Goal: Task Accomplishment & Management: Use online tool/utility

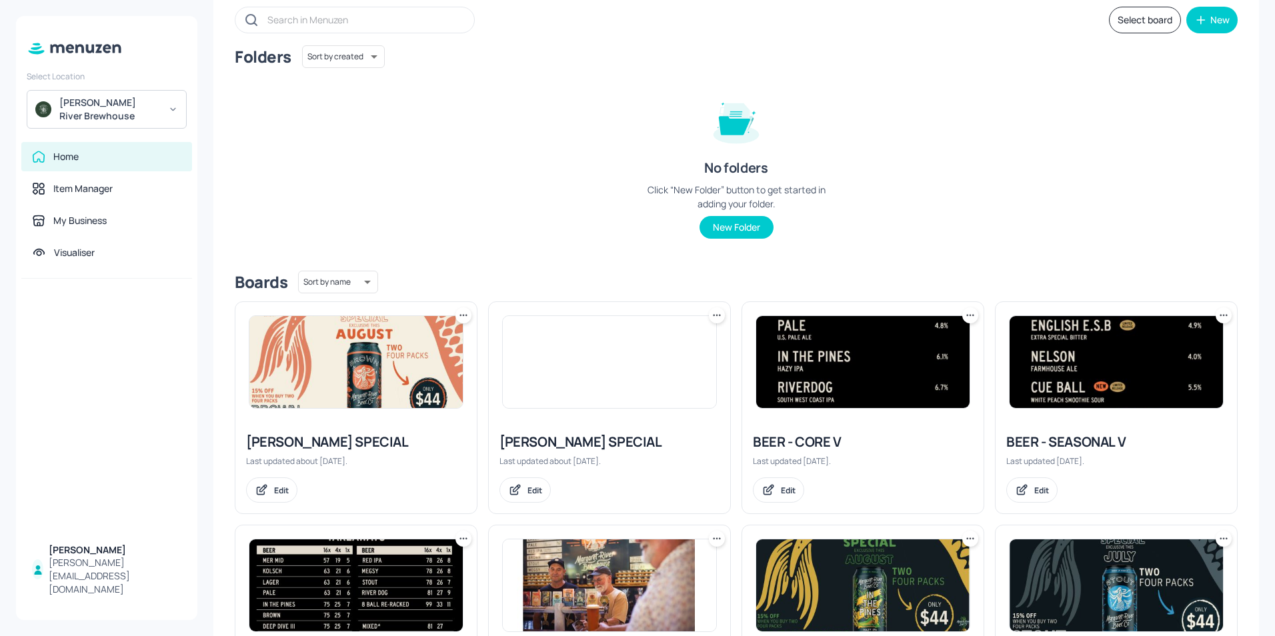
scroll to position [200, 0]
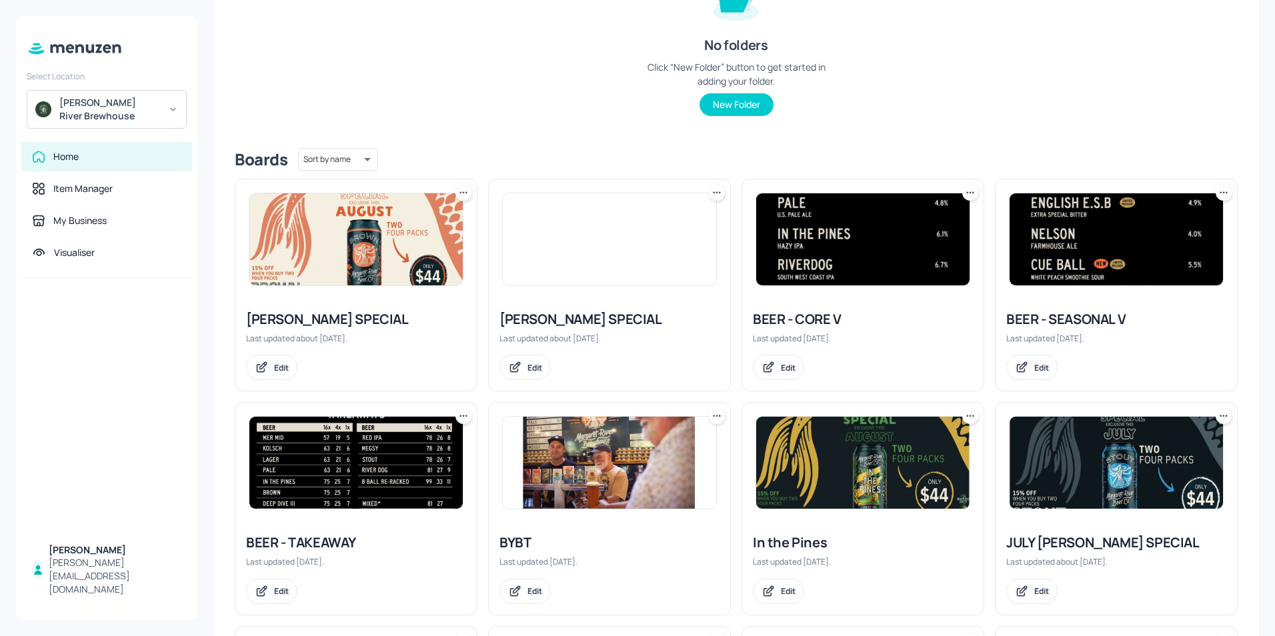
click at [1090, 253] on img at bounding box center [1116, 239] width 213 height 92
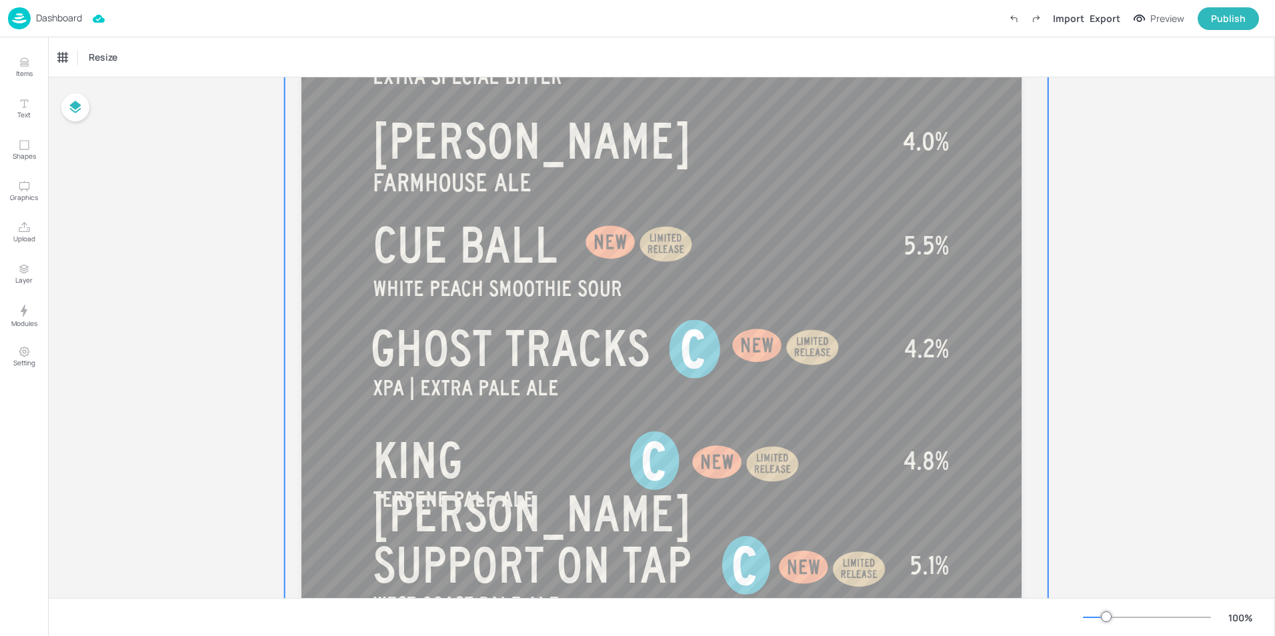
scroll to position [734, 0]
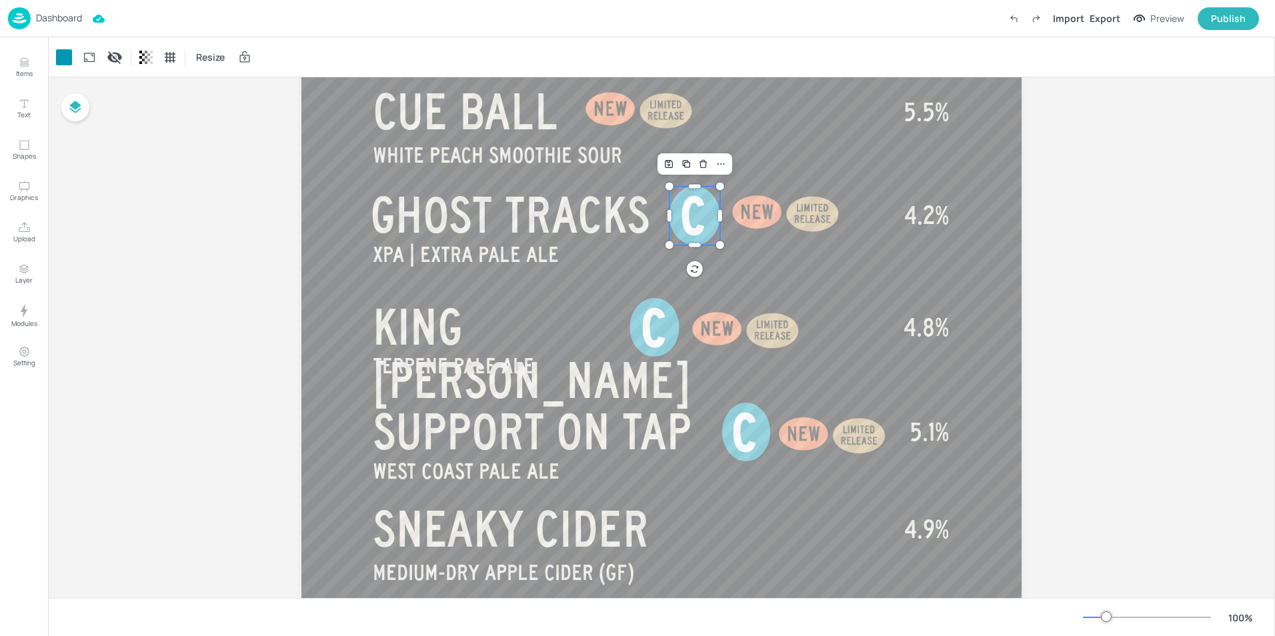
click at [712, 221] on div at bounding box center [695, 216] width 51 height 59
click at [1118, 233] on div "Board BEER - SEASONAL V SOUTH WEST COAST IIIPA CERBERUS SIMCOE | SINGLE HOP PAL…" at bounding box center [661, 22] width 1227 height 1356
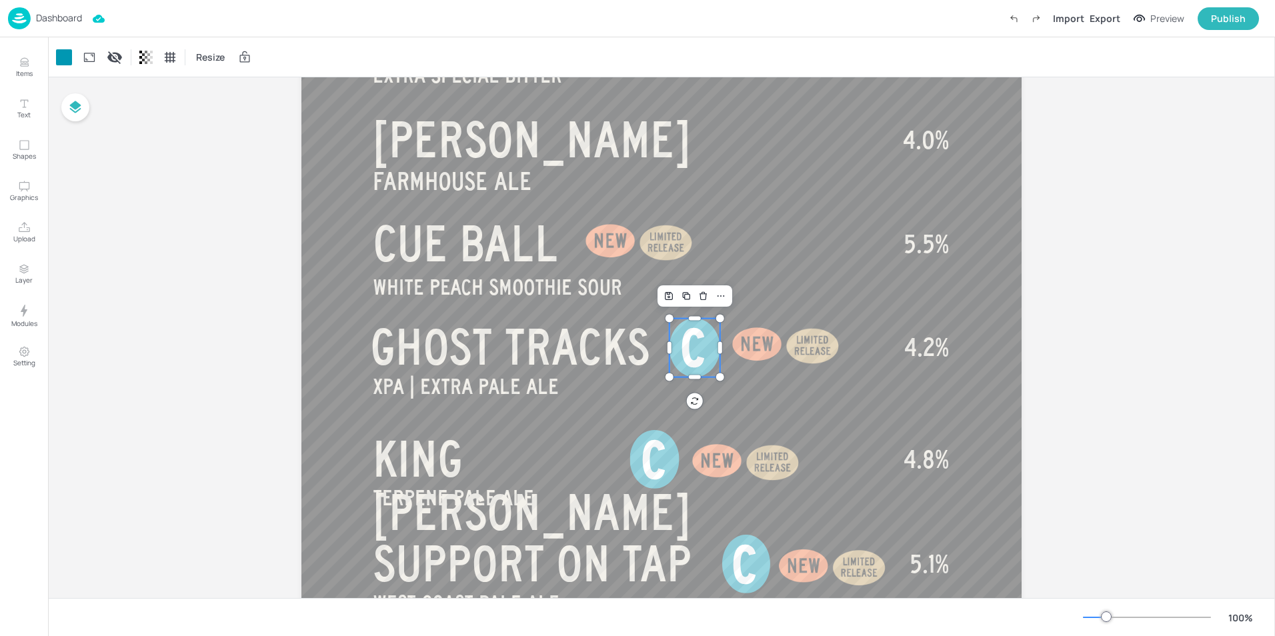
scroll to position [600, 0]
click at [1074, 251] on div "Board BEER - SEASONAL V SOUTH WEST COAST IIIPA CERBERUS SIMCOE | SINGLE HOP PAL…" at bounding box center [661, 155] width 1227 height 1356
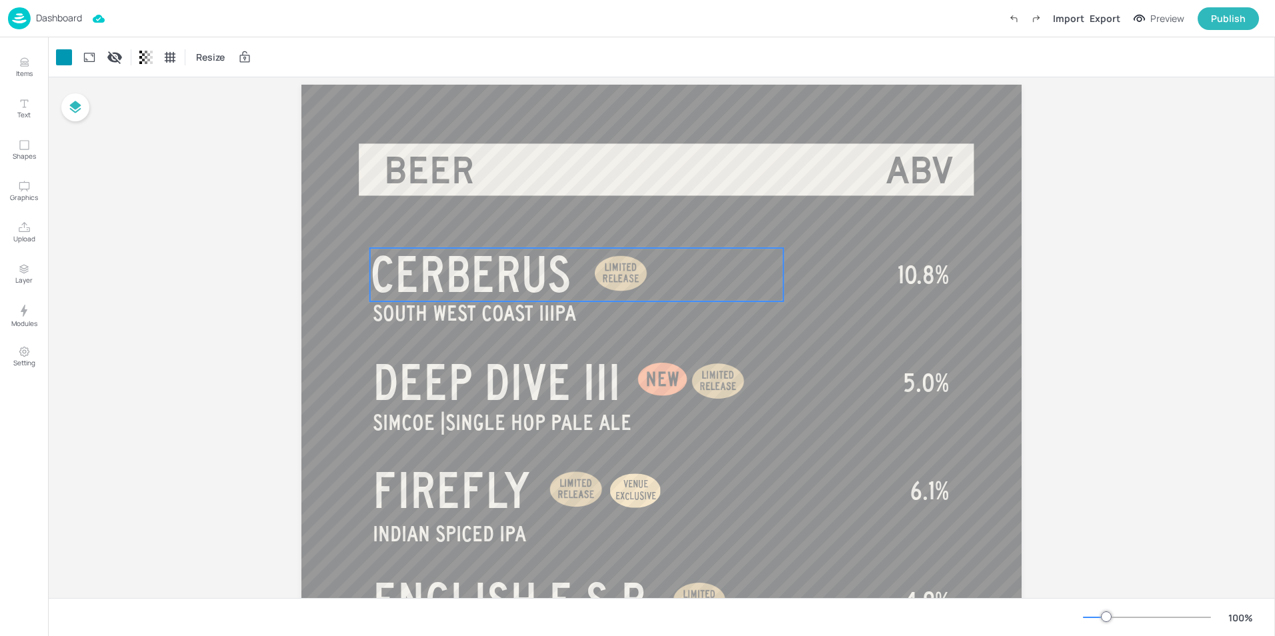
scroll to position [0, 0]
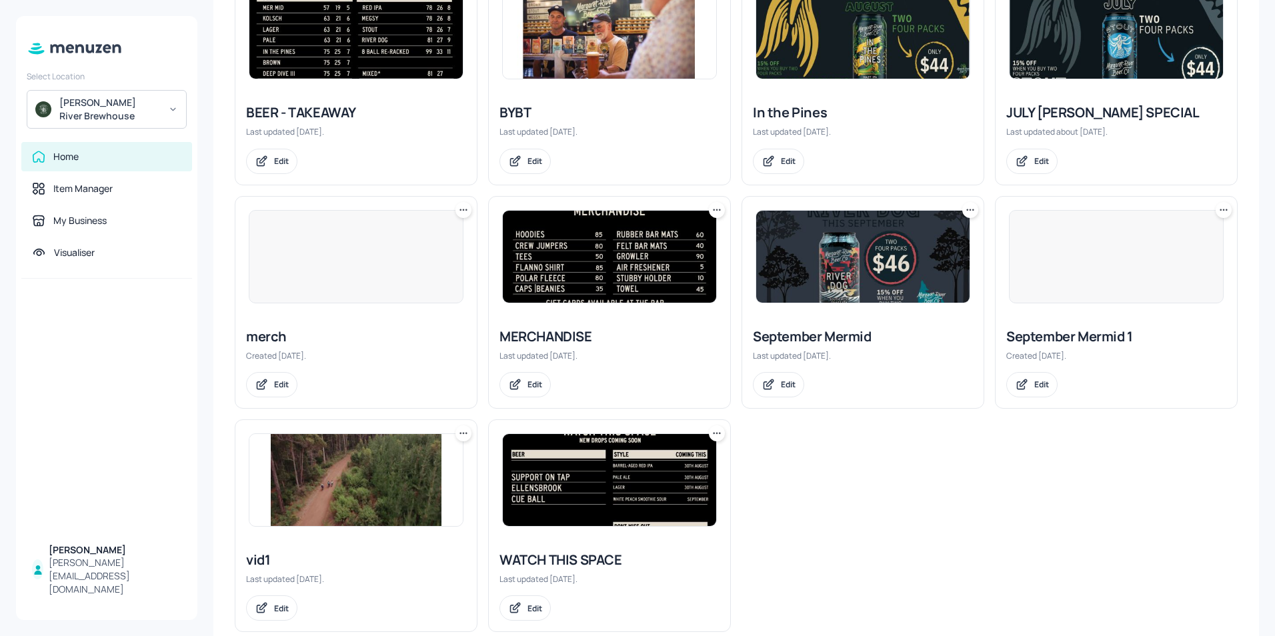
scroll to position [658, 0]
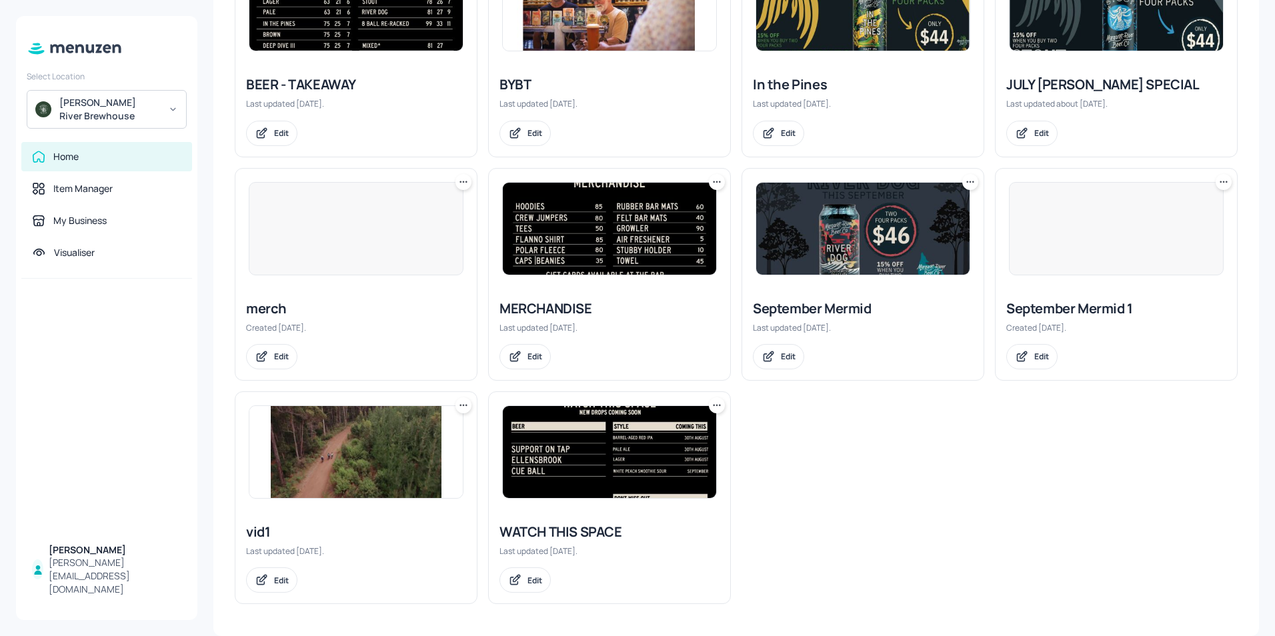
click at [574, 482] on img at bounding box center [609, 452] width 213 height 92
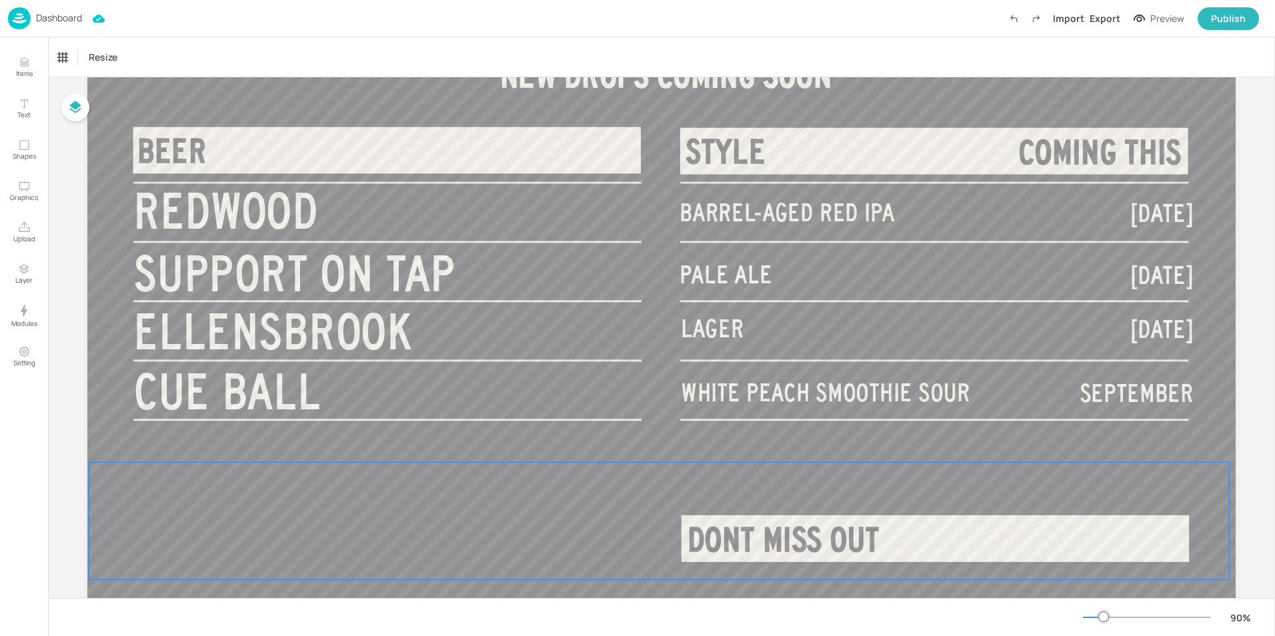
scroll to position [133, 0]
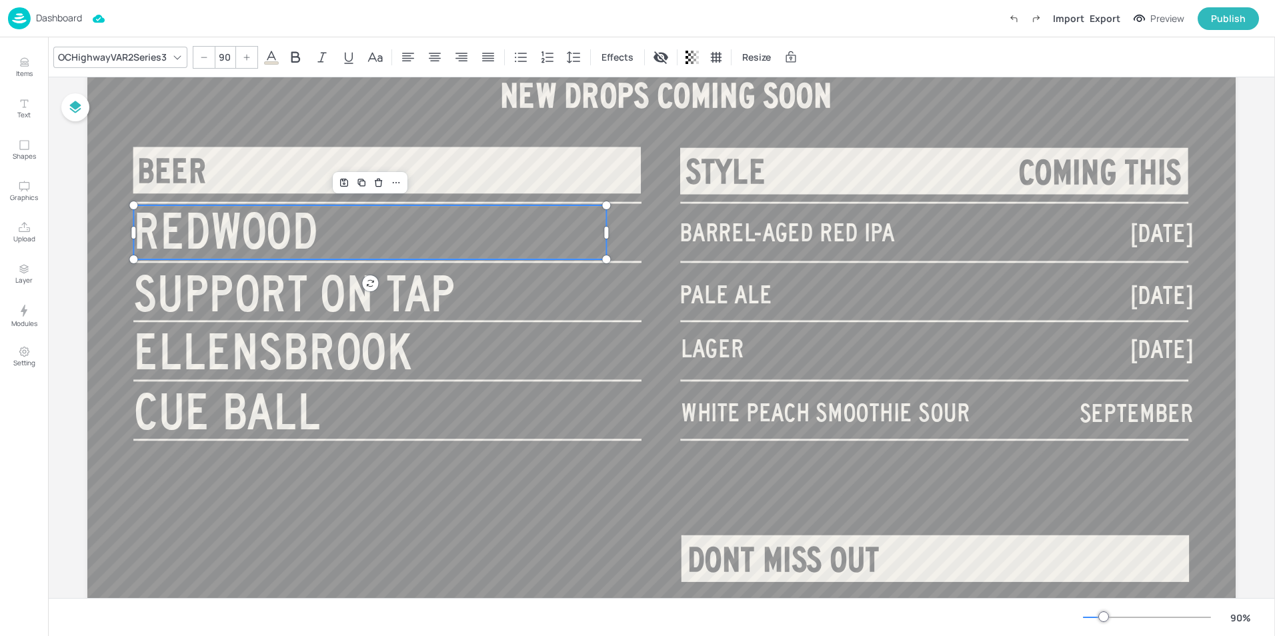
click at [291, 233] on span "REDWOOD" at bounding box center [225, 231] width 185 height 54
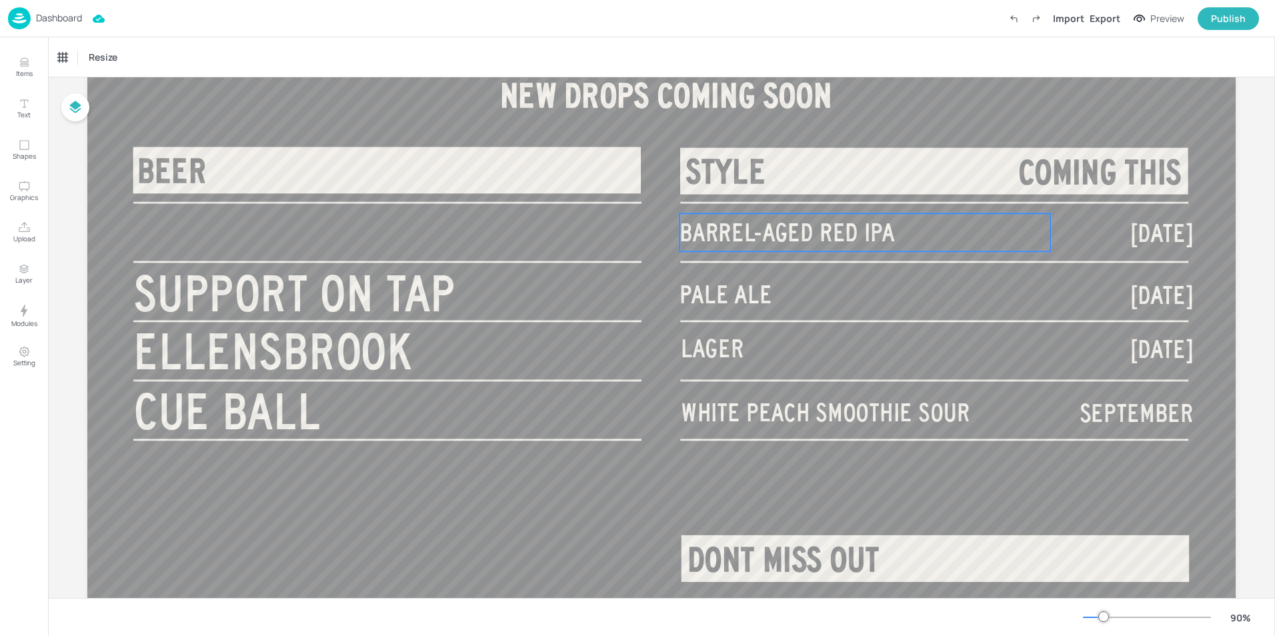
click at [870, 229] on span "BARREL-AGED RED IPA" at bounding box center [787, 232] width 215 height 27
click at [1130, 237] on span "30TH AUGUST" at bounding box center [1161, 232] width 63 height 27
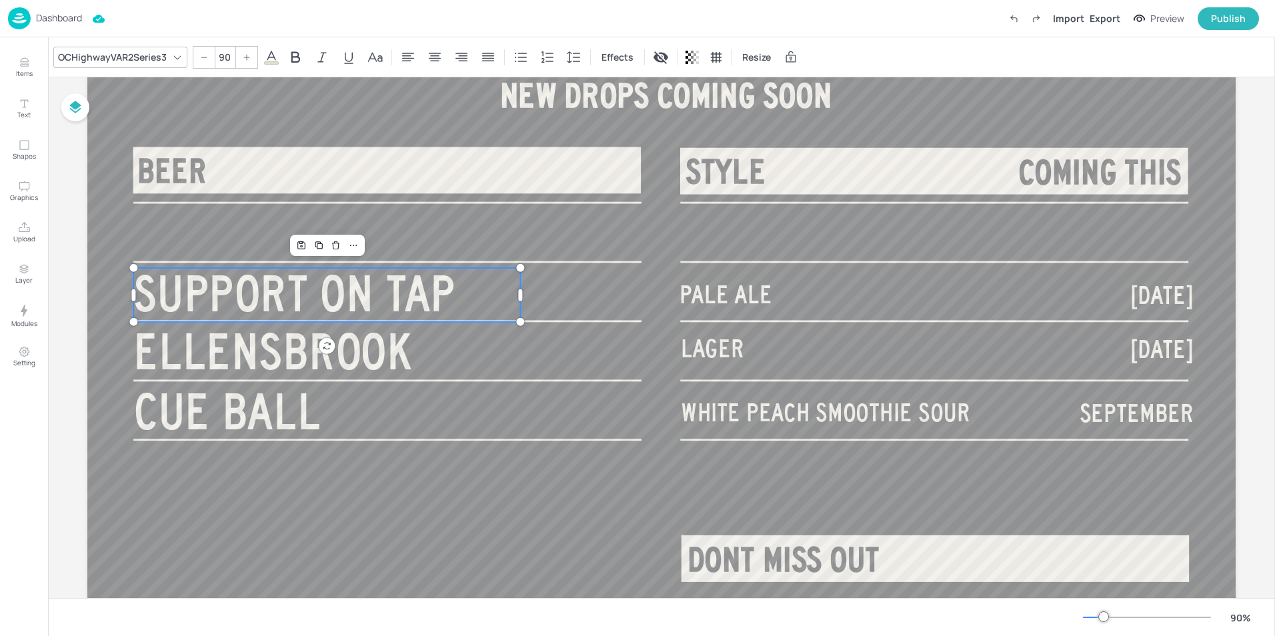
click at [422, 297] on span "SUPPORT ON TAP" at bounding box center [293, 294] width 321 height 54
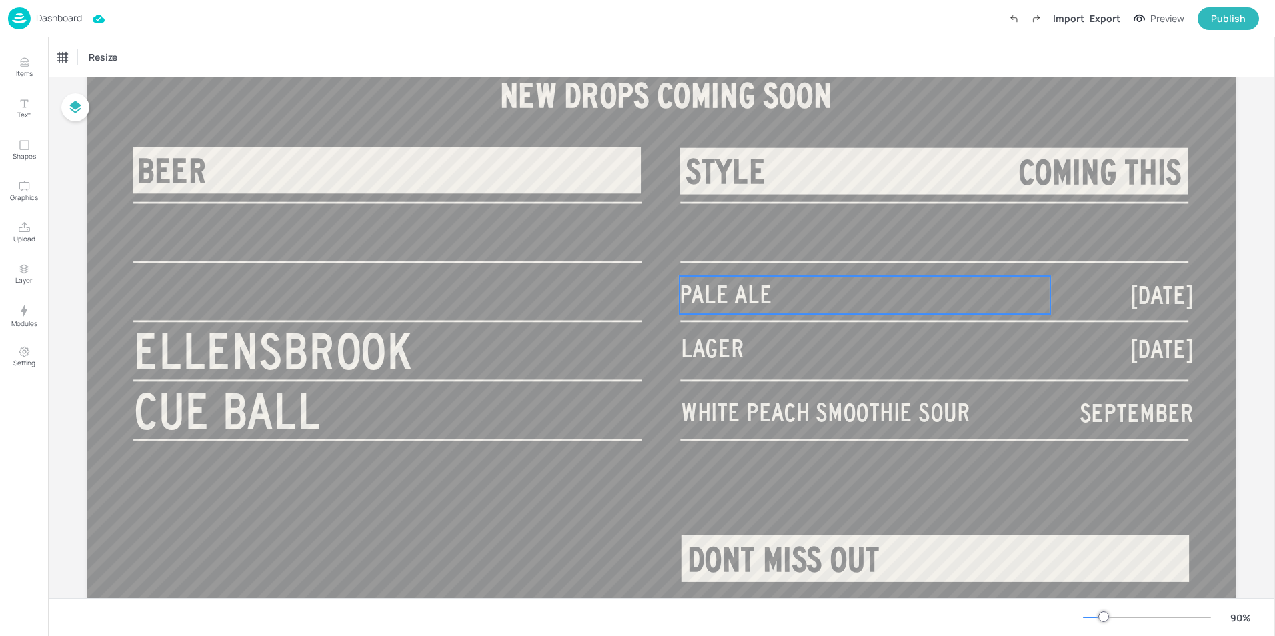
click at [762, 299] on span "PALE ALE" at bounding box center [726, 294] width 93 height 27
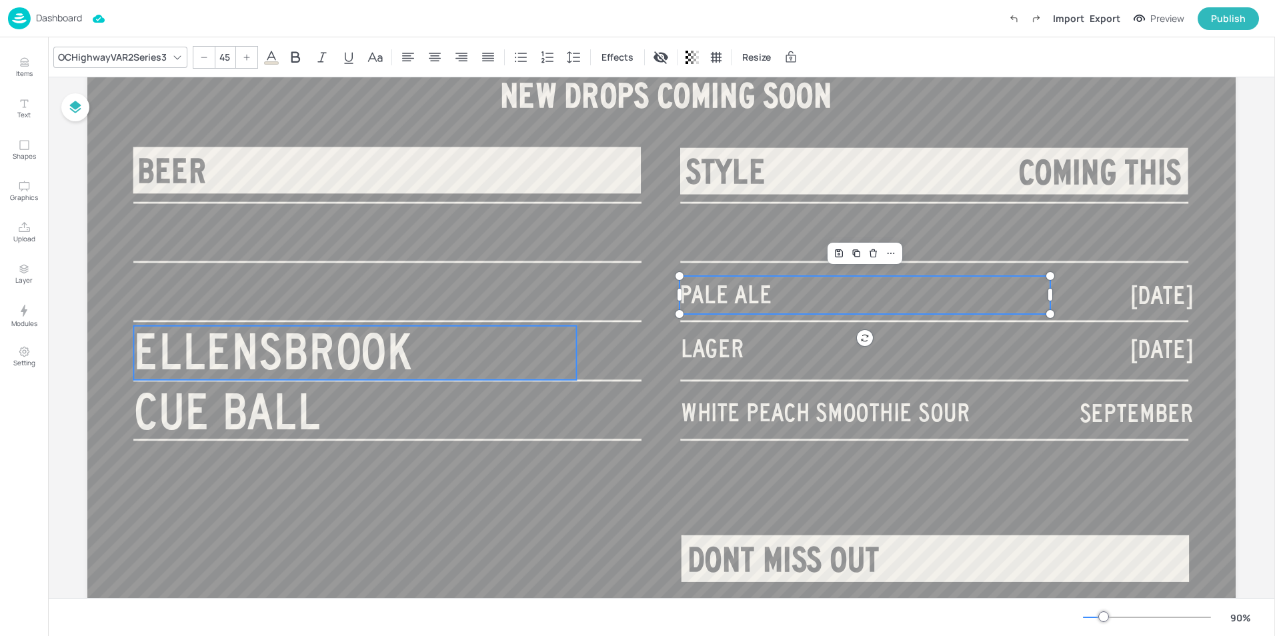
click at [470, 291] on div at bounding box center [660, 295] width 1167 height 656
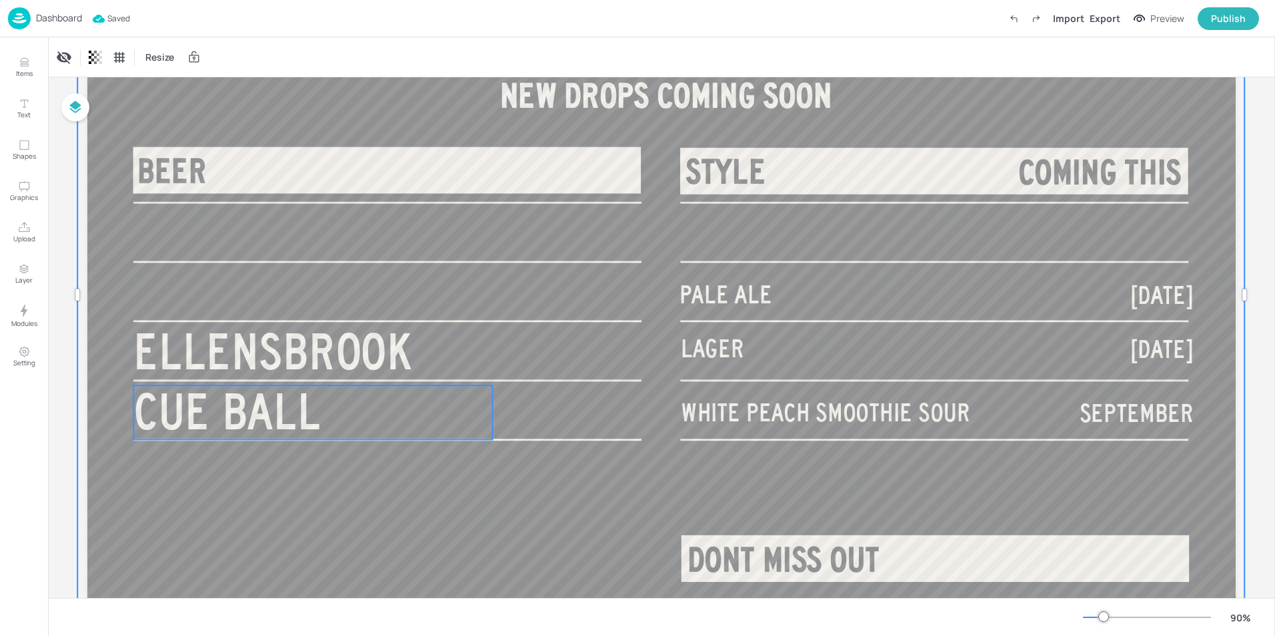
click at [305, 417] on span "CUE BALL" at bounding box center [226, 411] width 187 height 54
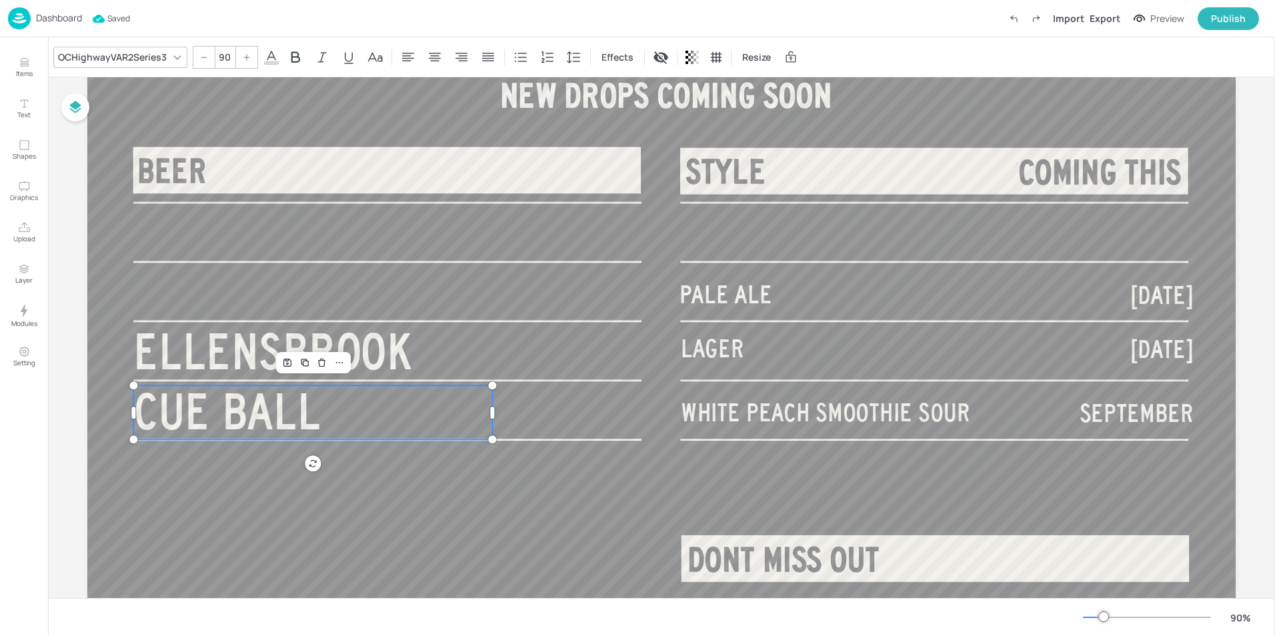
click at [305, 417] on span "CUE BALL" at bounding box center [226, 411] width 187 height 54
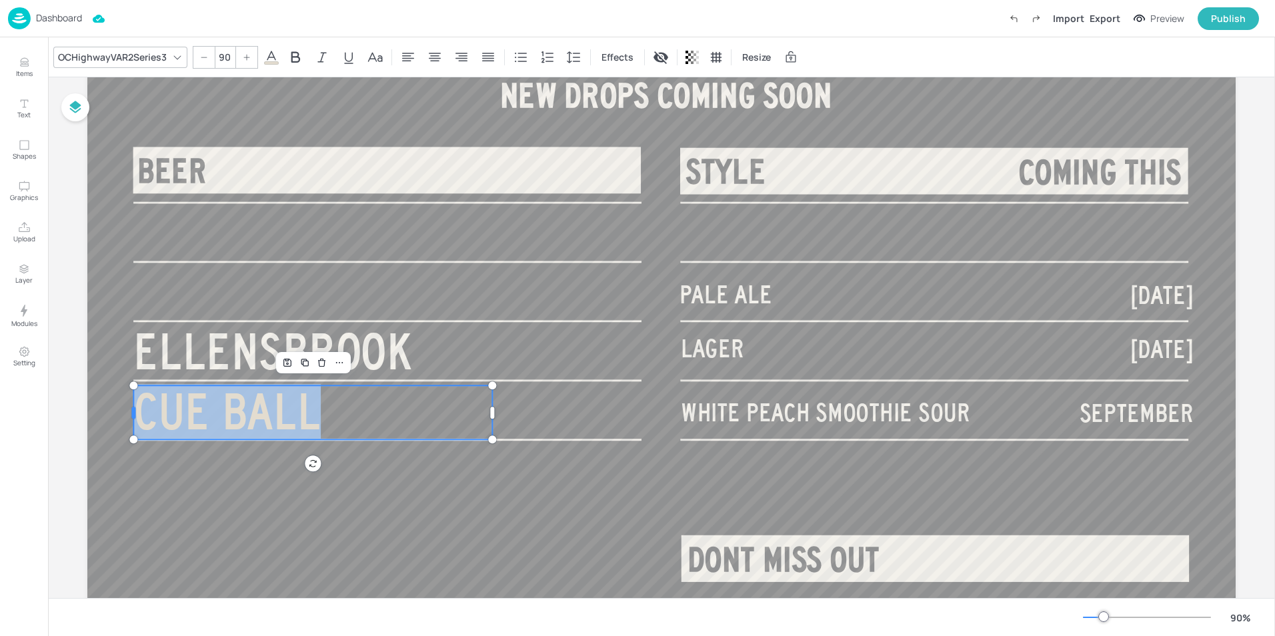
drag, startPoint x: 317, startPoint y: 422, endPoint x: 133, endPoint y: 411, distance: 184.4
click at [133, 411] on div "BEER BEER WATCH THIS SPACE VENUE EXCLUSIVE VENUE EXCLUSIVE VENUE EXCLUSIVE DONT…" at bounding box center [661, 310] width 1148 height 646
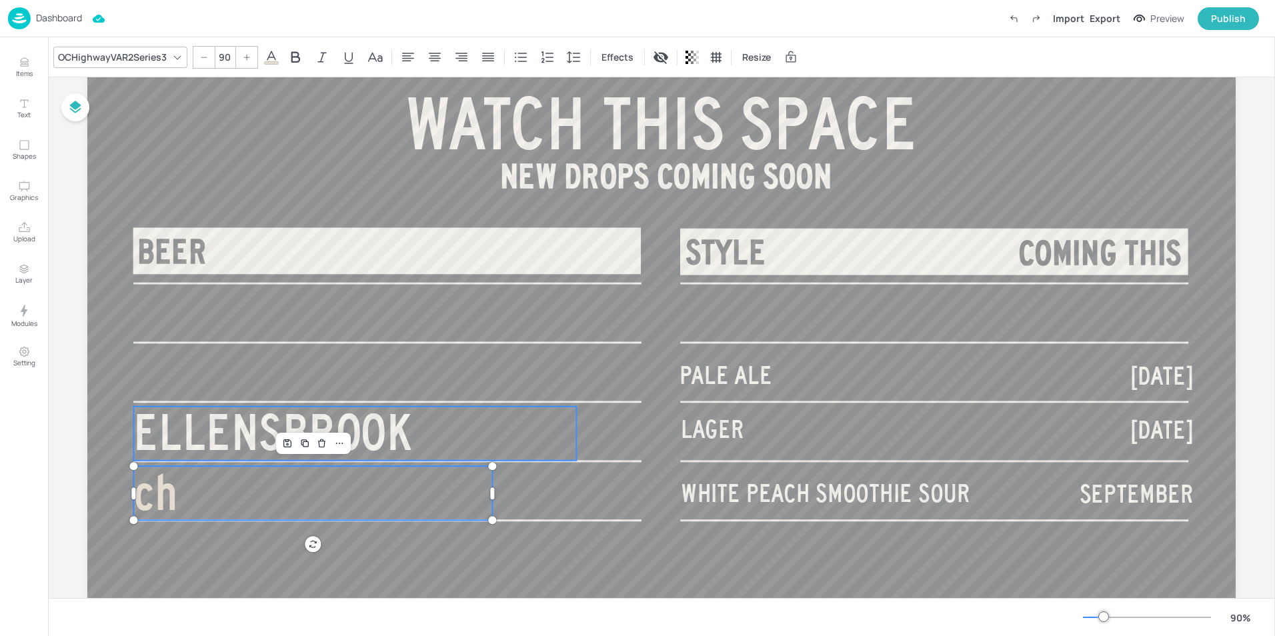
scroll to position [0, 0]
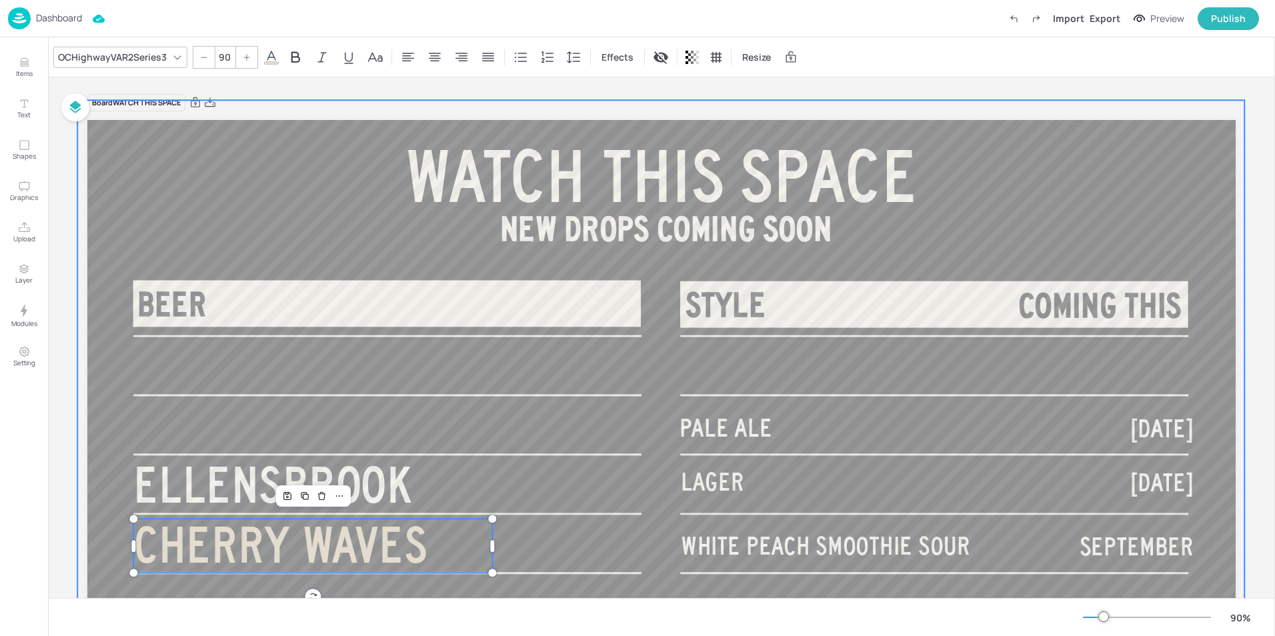
click at [535, 555] on div at bounding box center [660, 428] width 1167 height 656
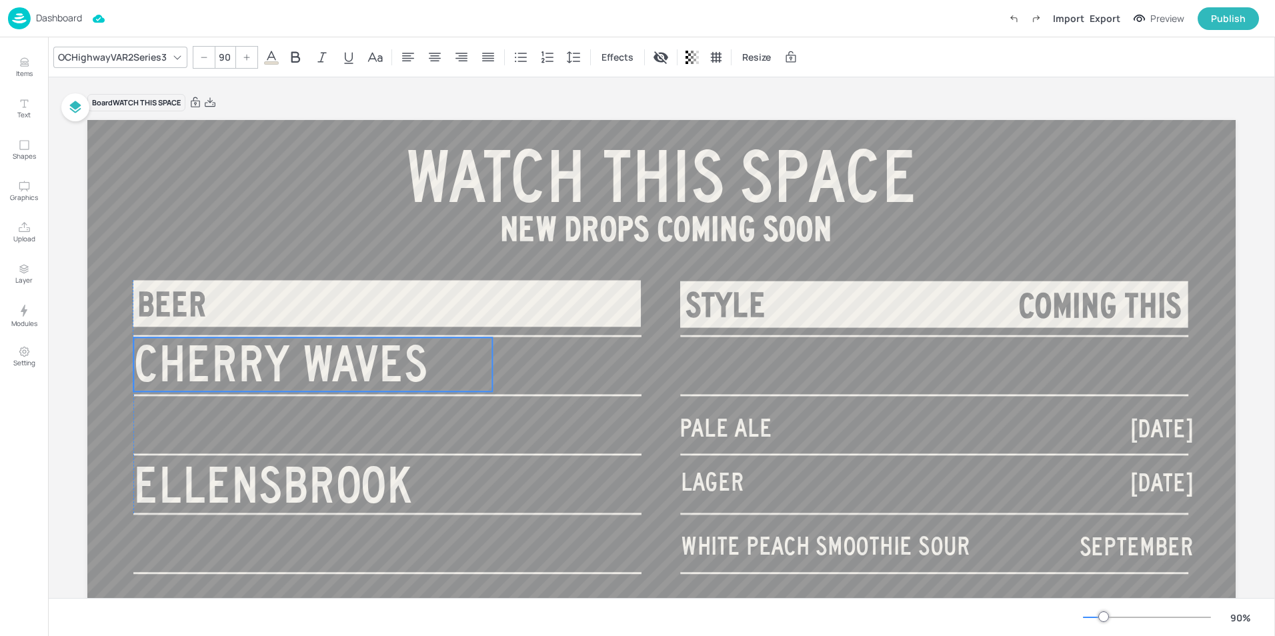
drag, startPoint x: 424, startPoint y: 545, endPoint x: 423, endPoint y: 364, distance: 181.4
click at [423, 364] on p "CHERRY WAVES" at bounding box center [312, 364] width 359 height 54
click at [425, 358] on p "CHERRY WAVES" at bounding box center [312, 365] width 359 height 54
click at [754, 429] on span "PALE ALE" at bounding box center [726, 428] width 93 height 27
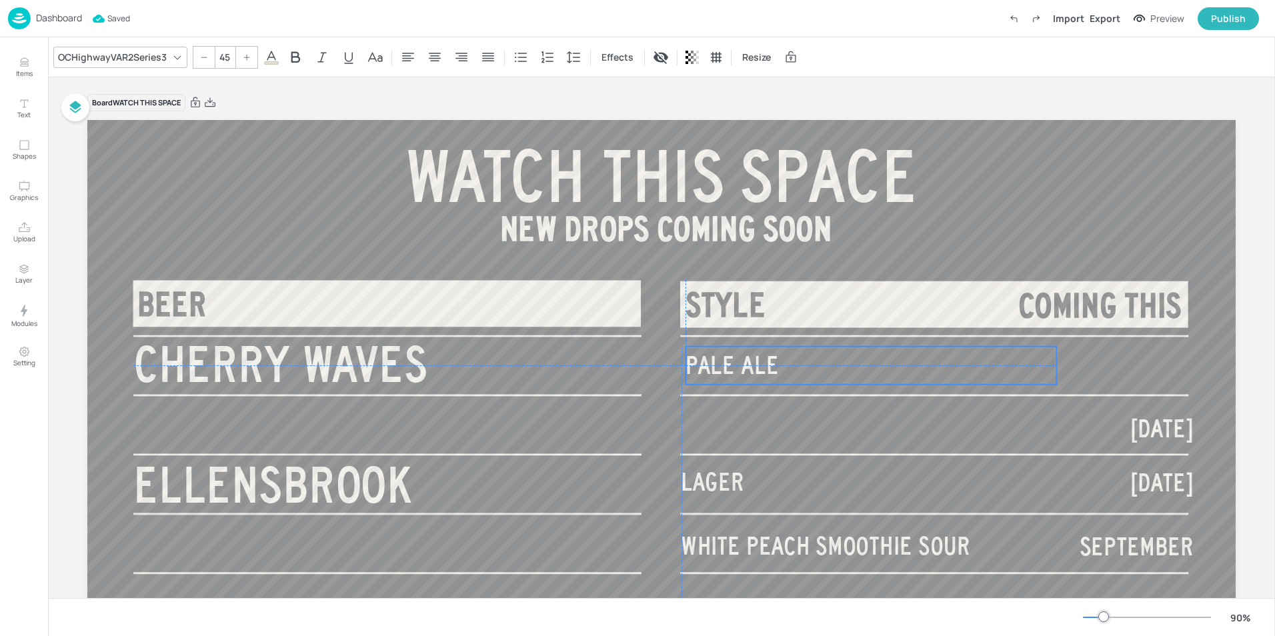
drag, startPoint x: 728, startPoint y: 430, endPoint x: 732, endPoint y: 368, distance: 62.1
click at [732, 368] on span "PALE ALE" at bounding box center [732, 365] width 93 height 27
click at [717, 500] on p "LAGER" at bounding box center [866, 482] width 371 height 38
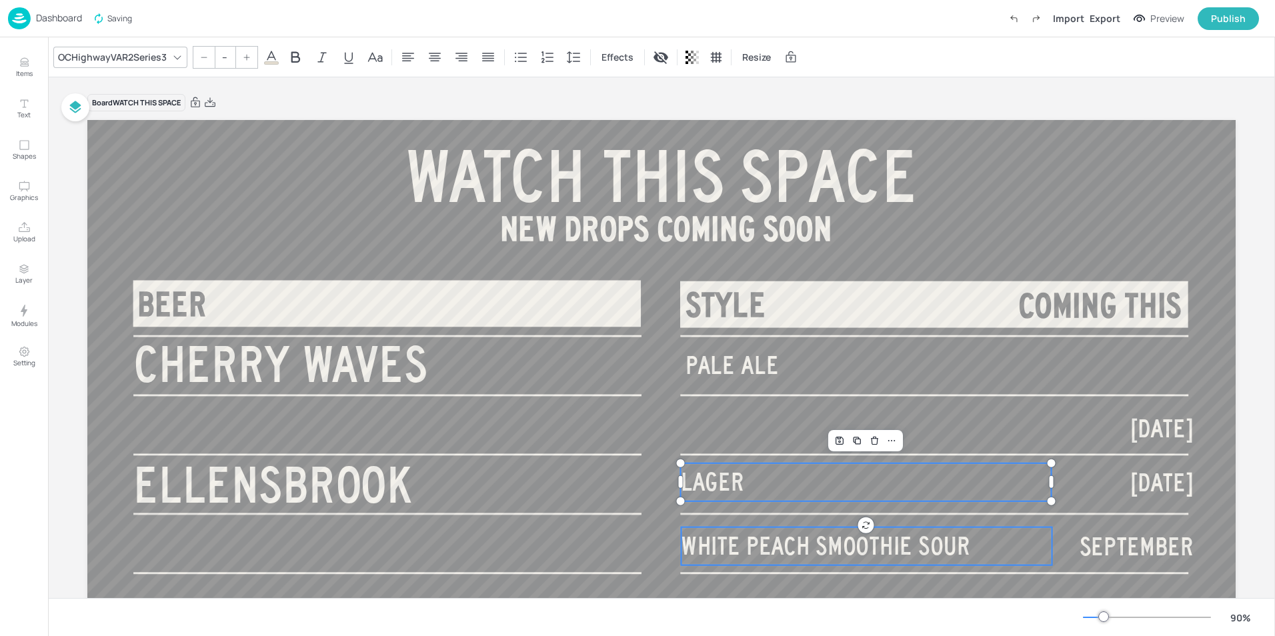
type input "45"
click at [751, 549] on span "WHITE PEACH SMOOTHIE SOUR" at bounding box center [825, 546] width 289 height 27
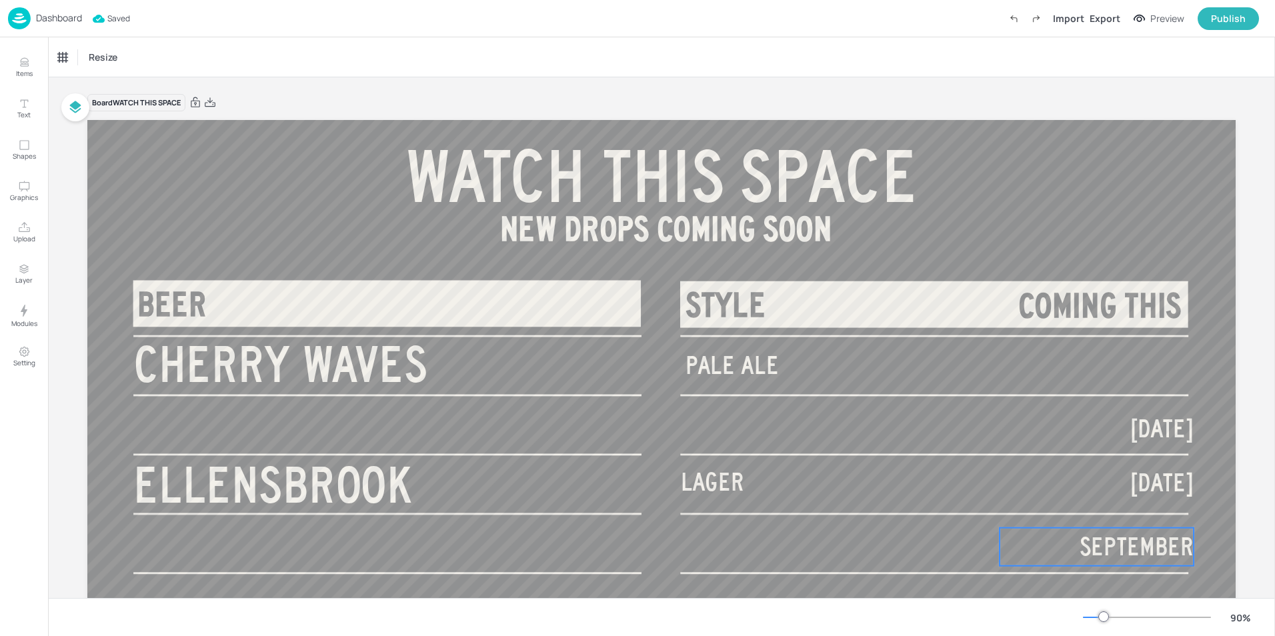
click at [1115, 549] on span "SEPTEMBER" at bounding box center [1137, 546] width 114 height 27
click at [760, 361] on span "PALE ALE" at bounding box center [732, 365] width 93 height 27
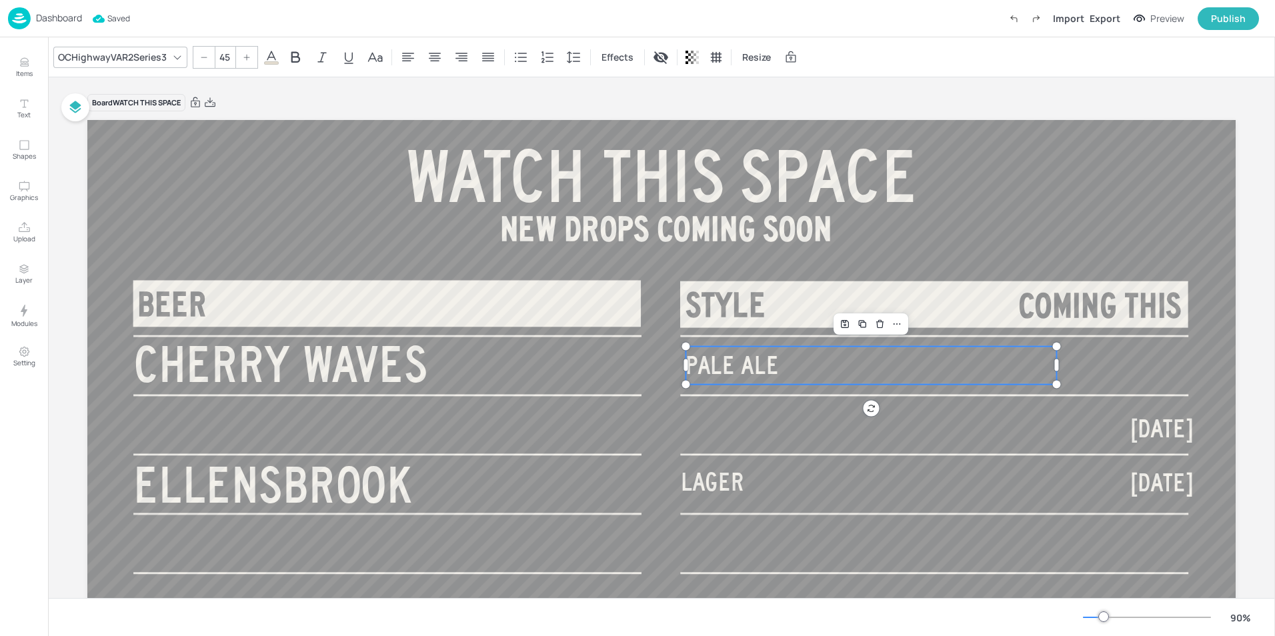
click at [760, 361] on span "PALE ALE" at bounding box center [732, 365] width 93 height 27
drag, startPoint x: 786, startPoint y: 367, endPoint x: 690, endPoint y: 363, distance: 96.8
click at [690, 363] on p "PALE ALE" at bounding box center [871, 366] width 371 height 38
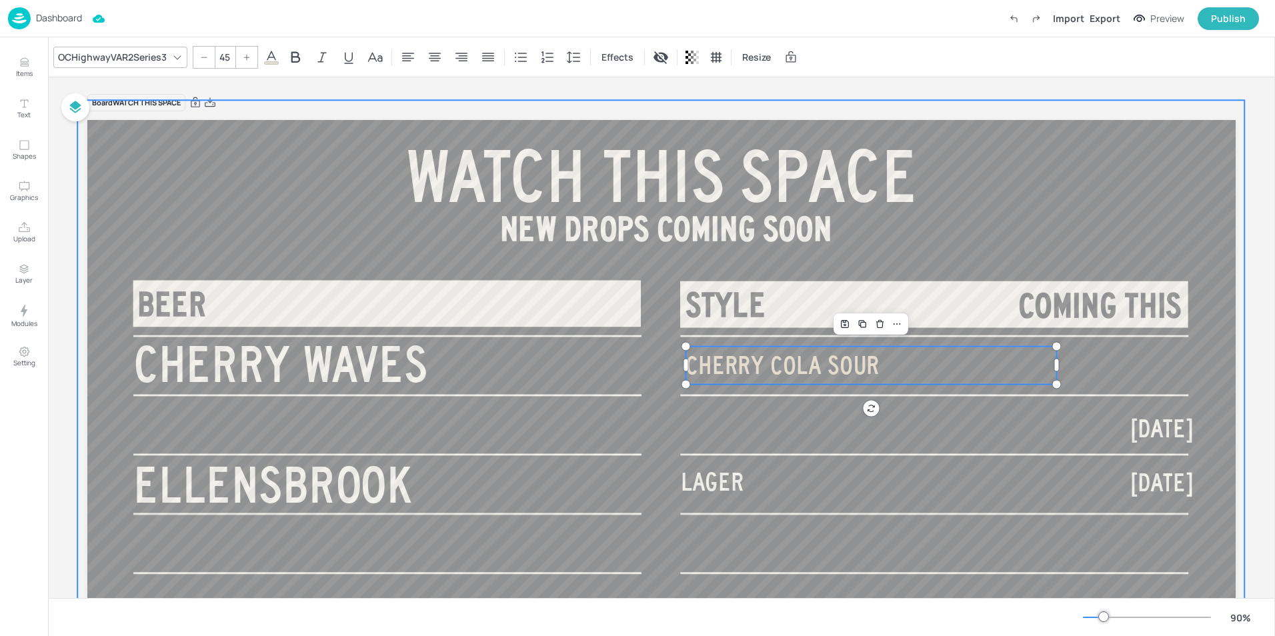
click at [1195, 354] on div at bounding box center [660, 428] width 1167 height 656
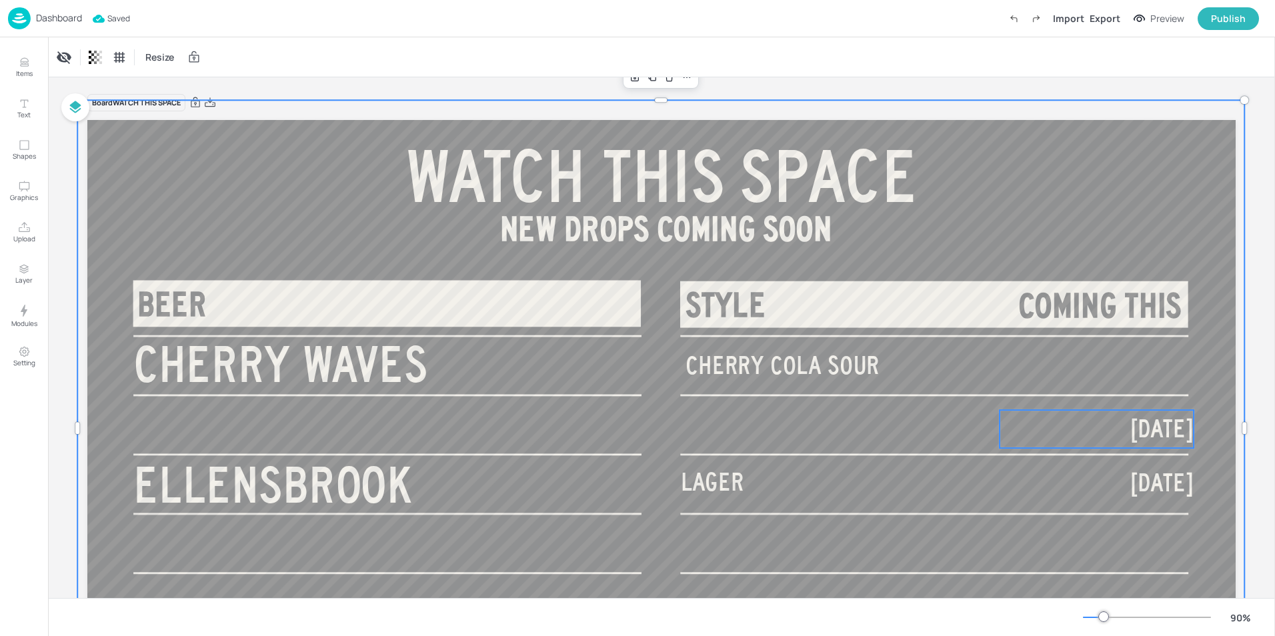
click at [1130, 430] on span "30TH AUGUST" at bounding box center [1161, 428] width 63 height 27
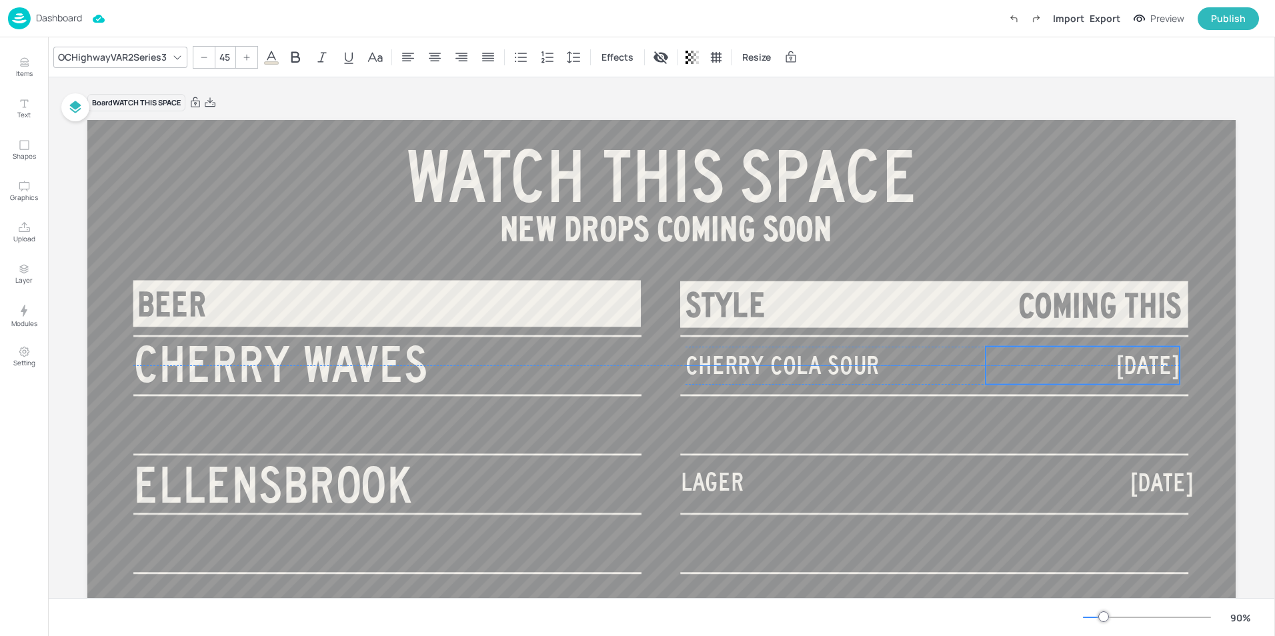
drag, startPoint x: 1087, startPoint y: 430, endPoint x: 1073, endPoint y: 365, distance: 66.2
click at [1116, 365] on span "30TH AUGUST" at bounding box center [1147, 365] width 63 height 27
click at [1116, 369] on span "30TH AUGUST" at bounding box center [1147, 365] width 63 height 27
drag, startPoint x: 1052, startPoint y: 361, endPoint x: 1154, endPoint y: 365, distance: 102.1
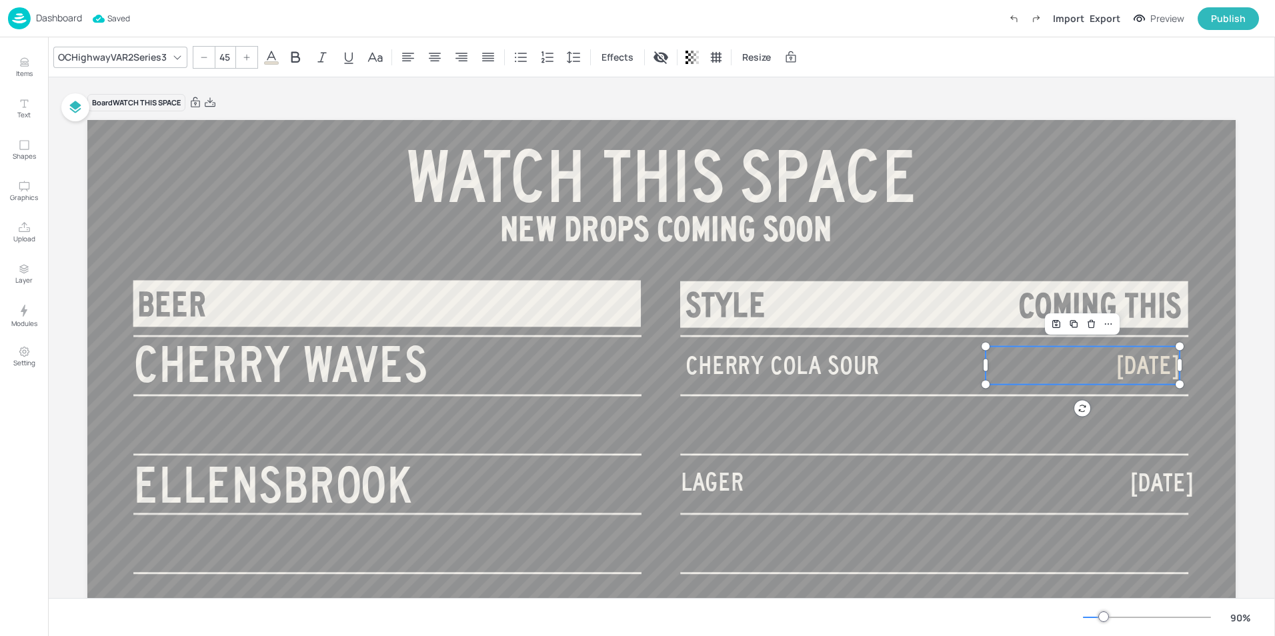
click at [1154, 365] on span "30TH AUGUST" at bounding box center [1147, 365] width 63 height 27
click at [1130, 487] on span "30TH AUGUST" at bounding box center [1161, 482] width 63 height 27
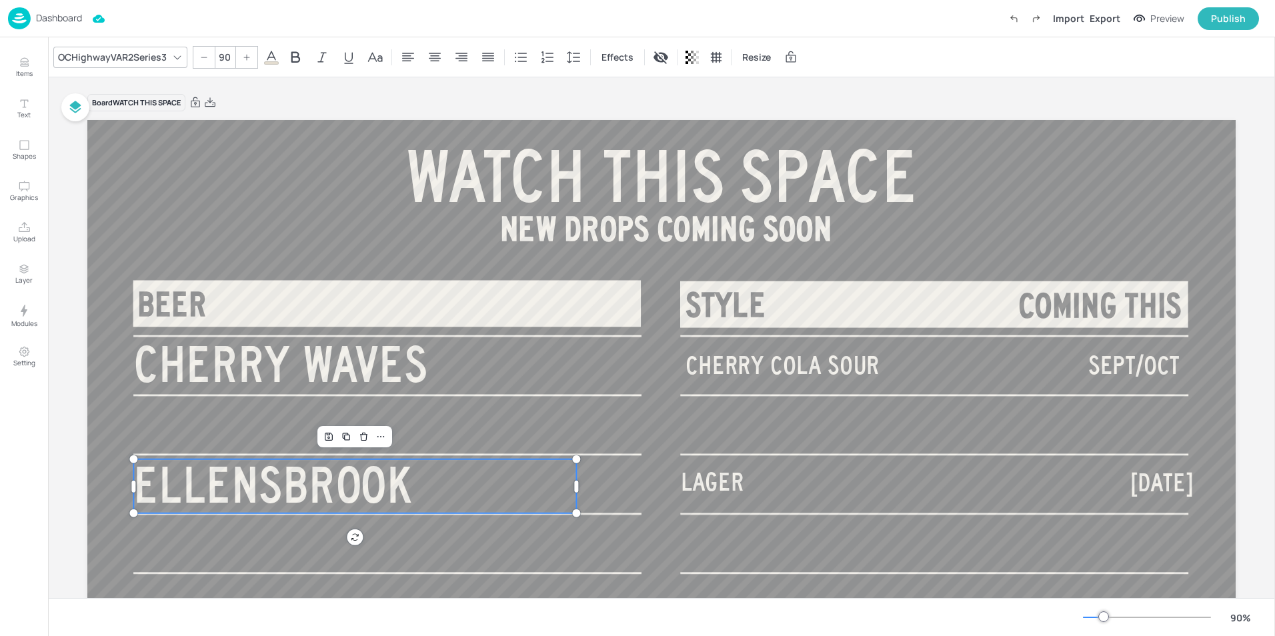
click at [301, 491] on span "ELLENSBROOK" at bounding box center [272, 485] width 278 height 54
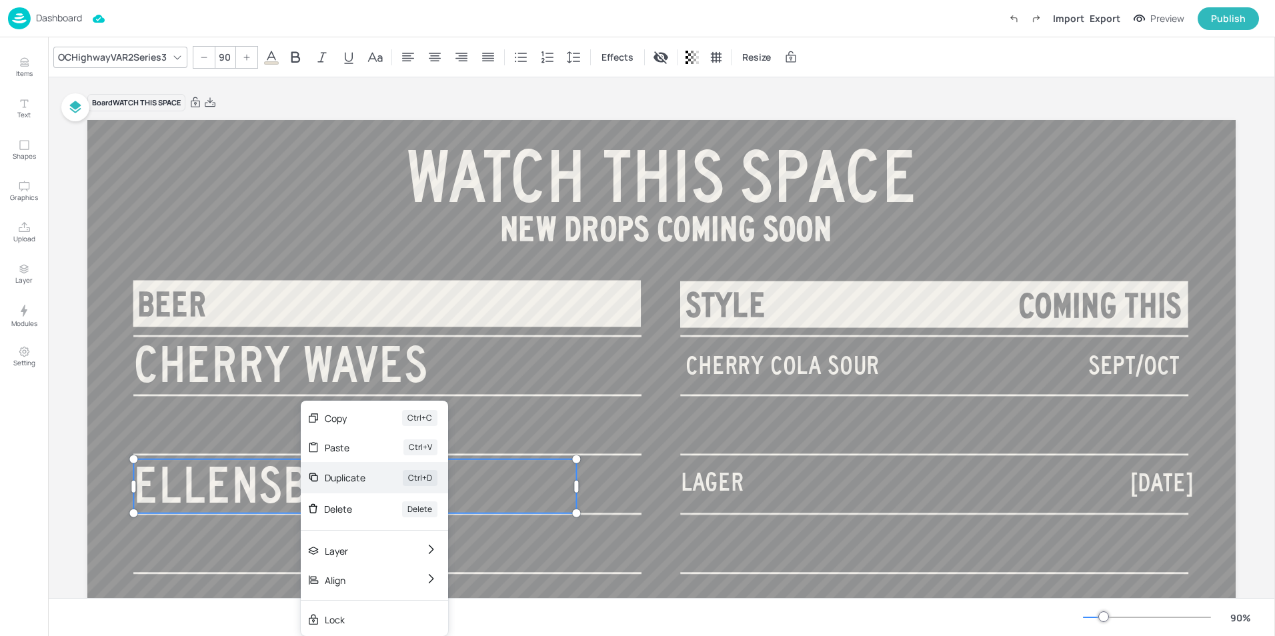
click at [358, 474] on div "Duplicate" at bounding box center [345, 478] width 41 height 14
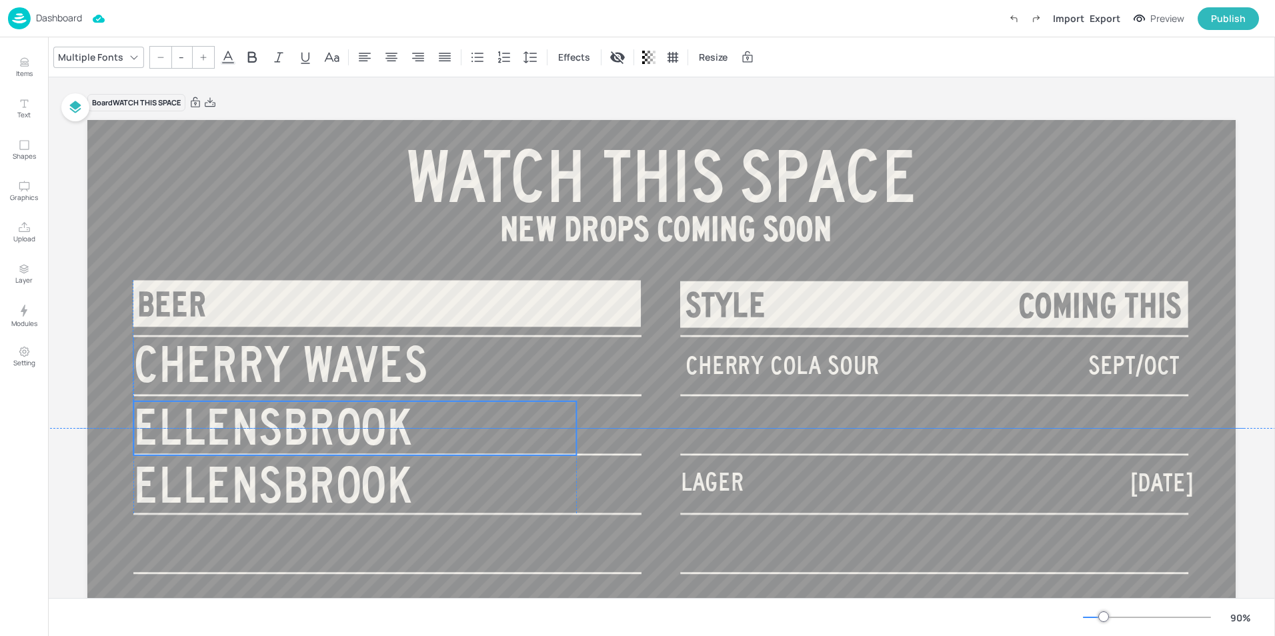
drag, startPoint x: 271, startPoint y: 489, endPoint x: 265, endPoint y: 425, distance: 64.9
click at [265, 425] on span "ELLENSBROOK" at bounding box center [272, 427] width 278 height 54
click at [313, 435] on span "ELLENSBROOK" at bounding box center [272, 427] width 278 height 54
type input "90"
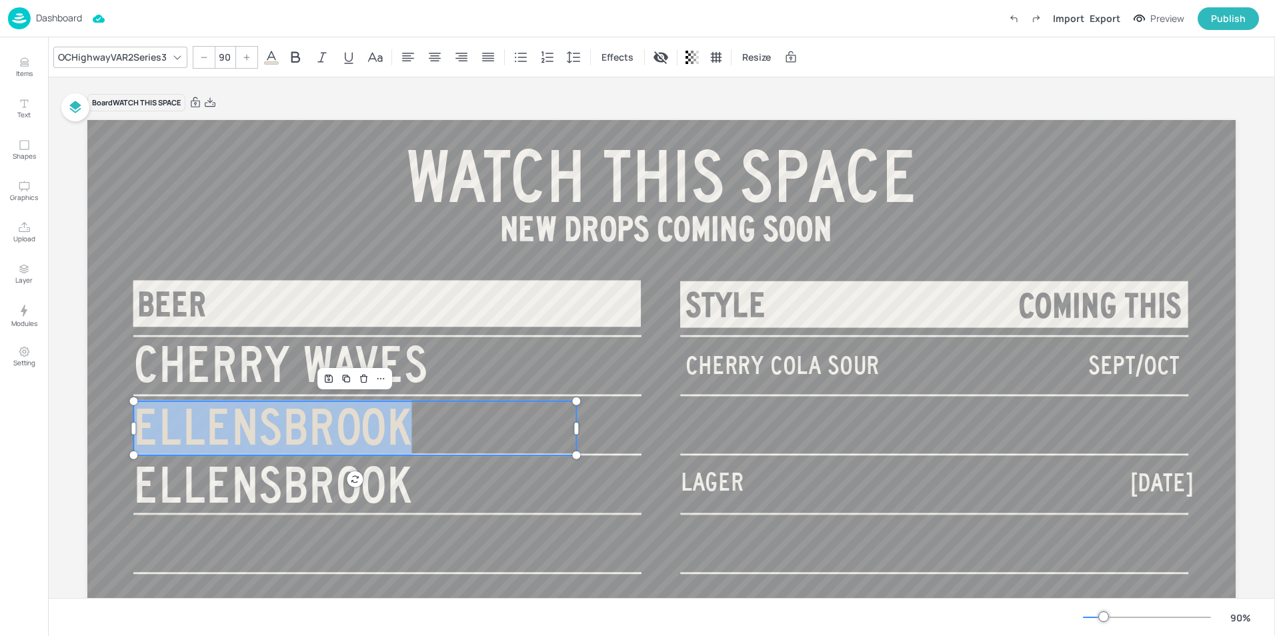
drag, startPoint x: 403, startPoint y: 429, endPoint x: 131, endPoint y: 419, distance: 271.6
click at [131, 419] on div "BEER BEER WATCH THIS SPACE VENUE EXCLUSIVE VENUE EXCLUSIVE VENUE EXCLUSIVE DONT…" at bounding box center [661, 443] width 1148 height 646
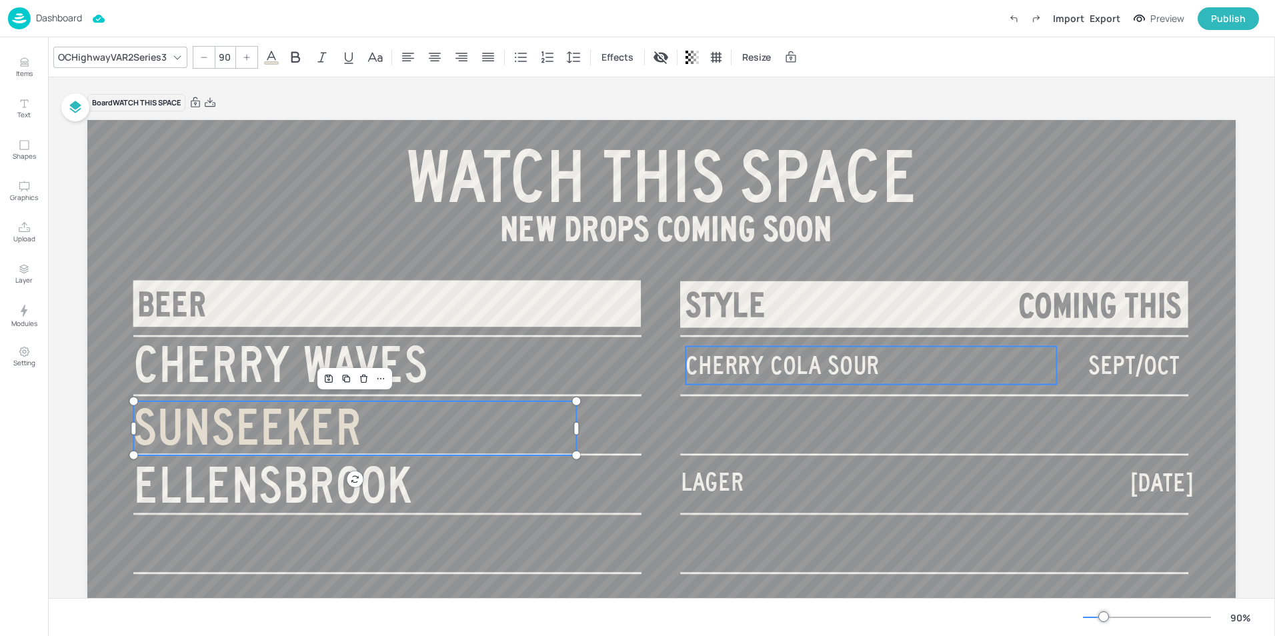
type input "45"
click at [719, 373] on span "CHERRY COLA SOUR" at bounding box center [783, 365] width 194 height 27
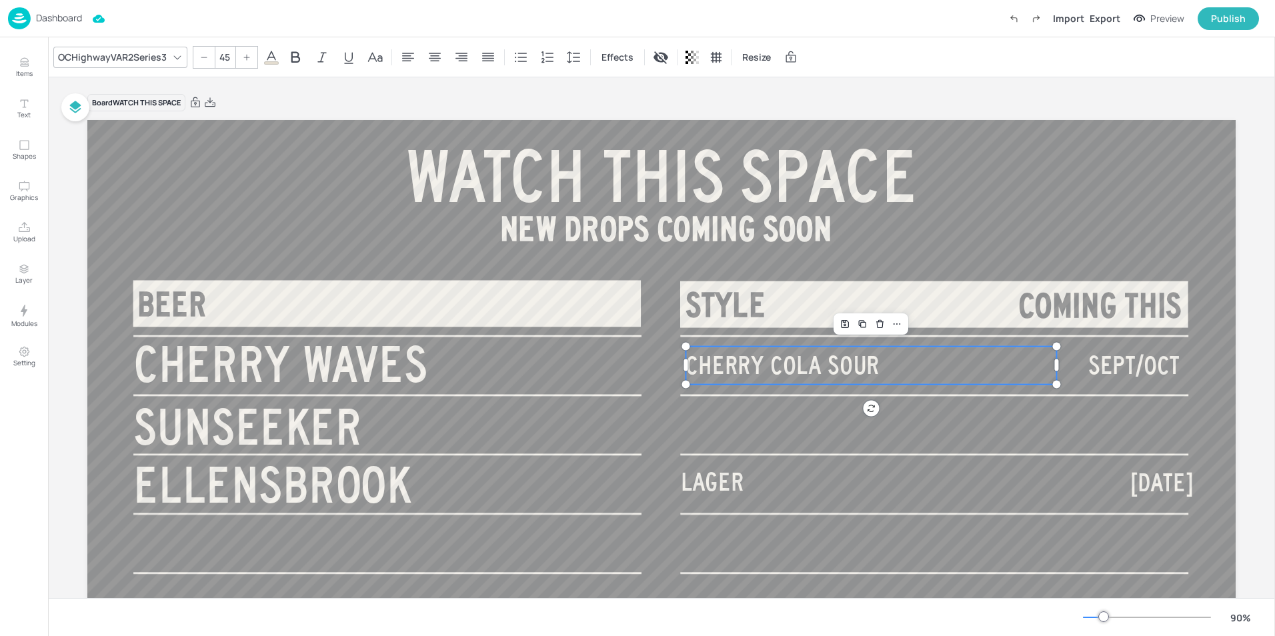
click at [719, 373] on span "CHERRY COLA SOUR" at bounding box center [783, 365] width 194 height 27
click at [711, 375] on span "CHERRY COLA SOUR" at bounding box center [783, 365] width 194 height 27
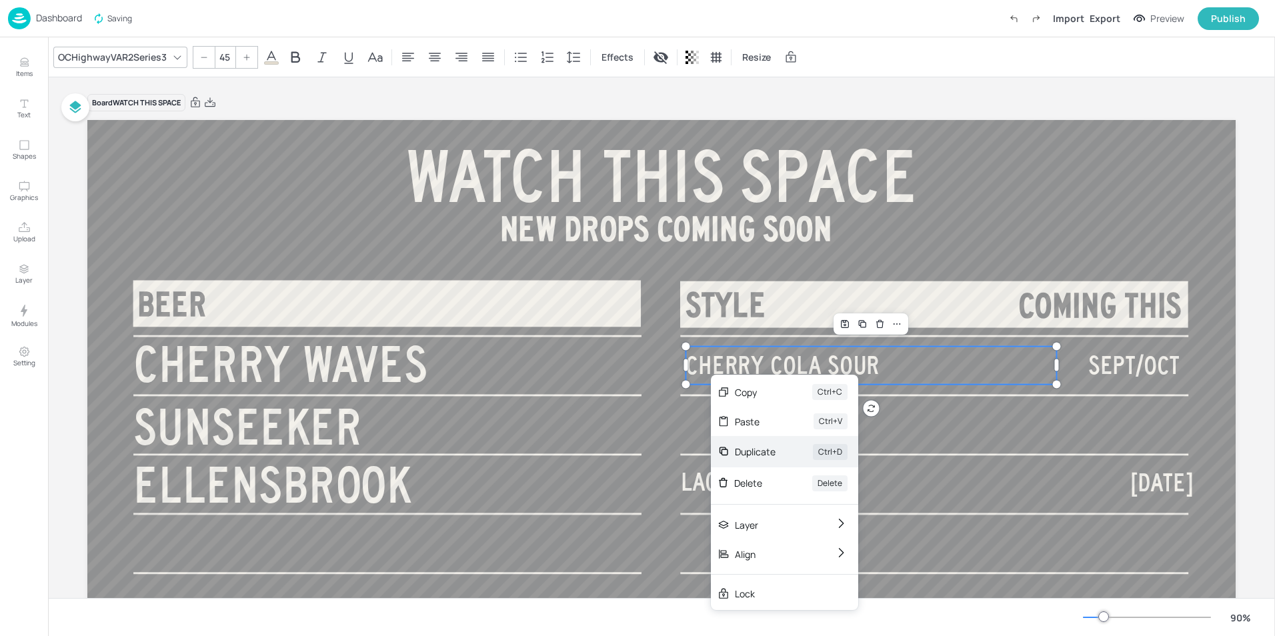
click at [747, 445] on div "Duplicate" at bounding box center [755, 452] width 41 height 14
type input "--"
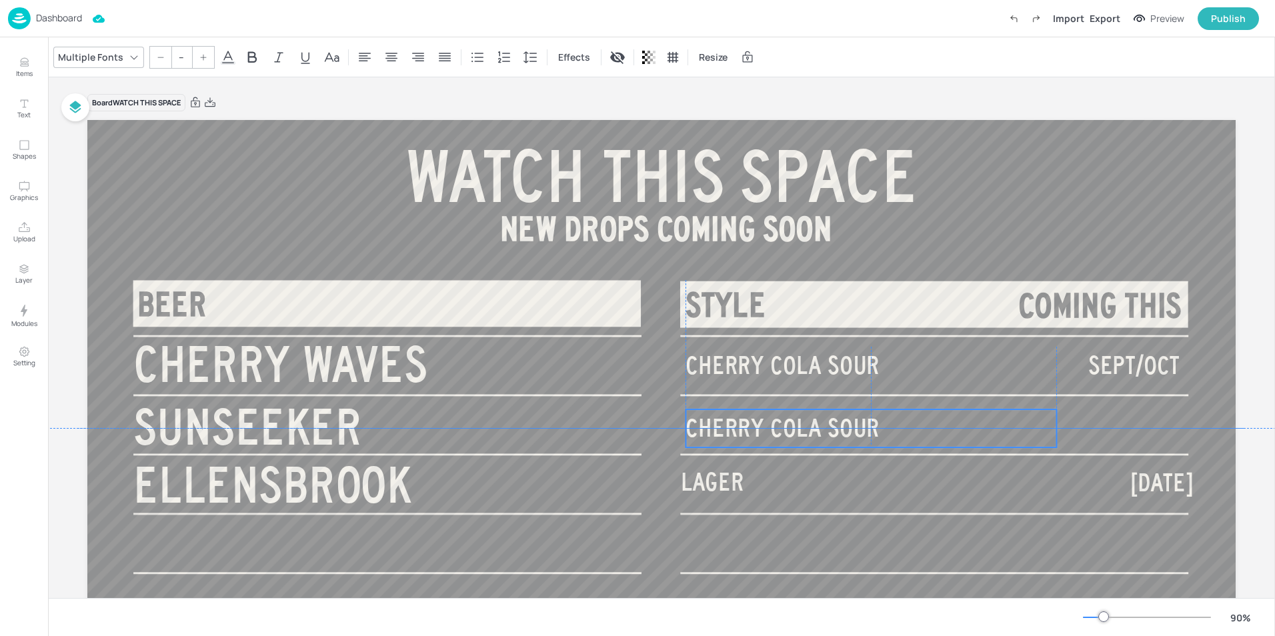
drag, startPoint x: 744, startPoint y: 383, endPoint x: 736, endPoint y: 437, distance: 55.2
click at [736, 437] on span "CHERRY COLA SOUR" at bounding box center [783, 428] width 194 height 27
click at [760, 424] on span "CHERRY COLA SOUR" at bounding box center [783, 428] width 194 height 27
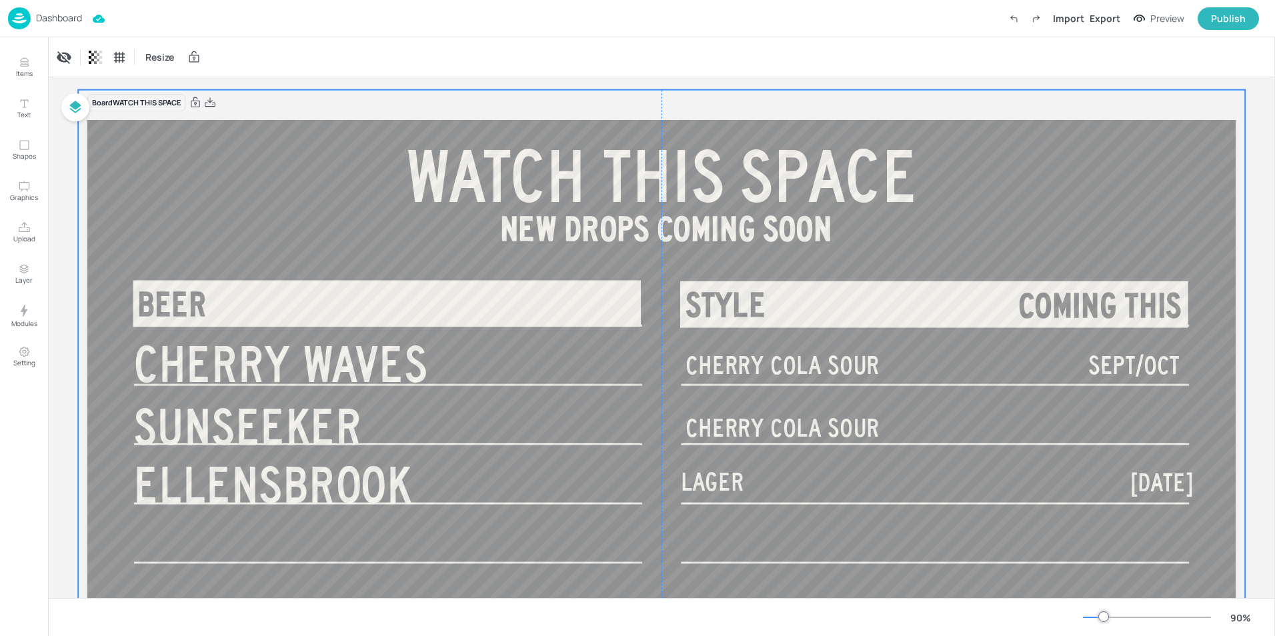
drag, startPoint x: 743, startPoint y: 449, endPoint x: 744, endPoint y: 439, distance: 10.1
click at [744, 120] on div "BEER BEER WATCH THIS SPACE VENUE EXCLUSIVE VENUE EXCLUSIVE VENUE EXCLUSIVE DONT…" at bounding box center [661, 120] width 1148 height 0
click at [782, 452] on div at bounding box center [661, 418] width 1167 height 656
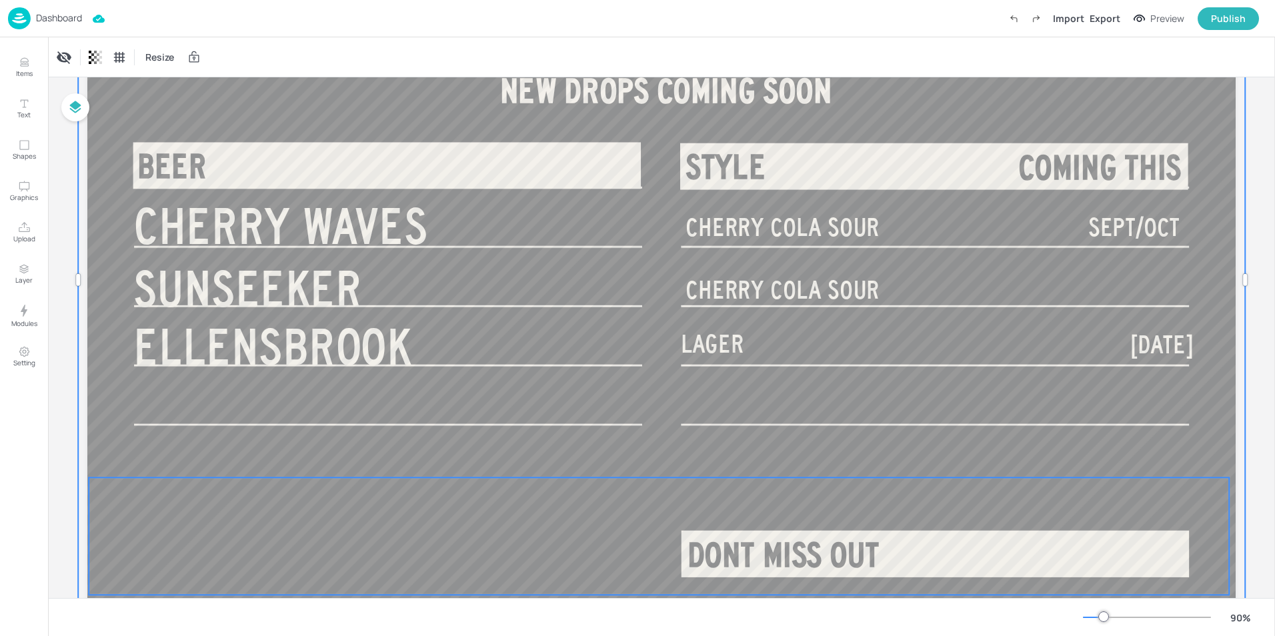
scroll to position [200, 0]
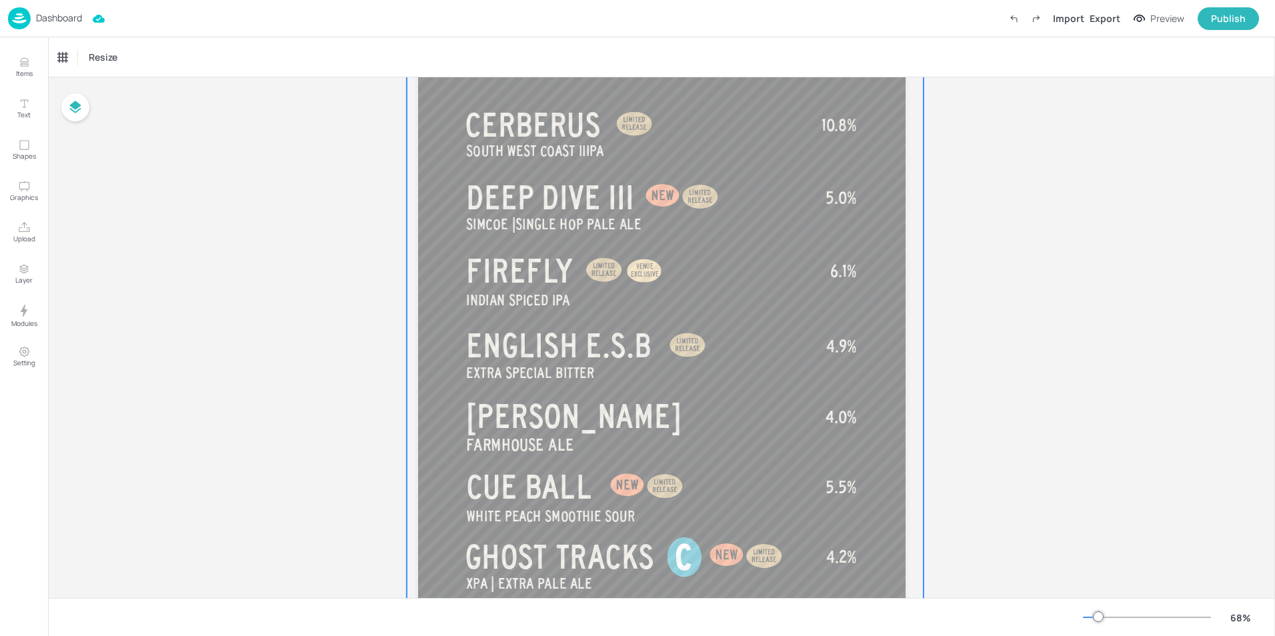
scroll to position [200, 0]
